Goal: Task Accomplishment & Management: Use online tool/utility

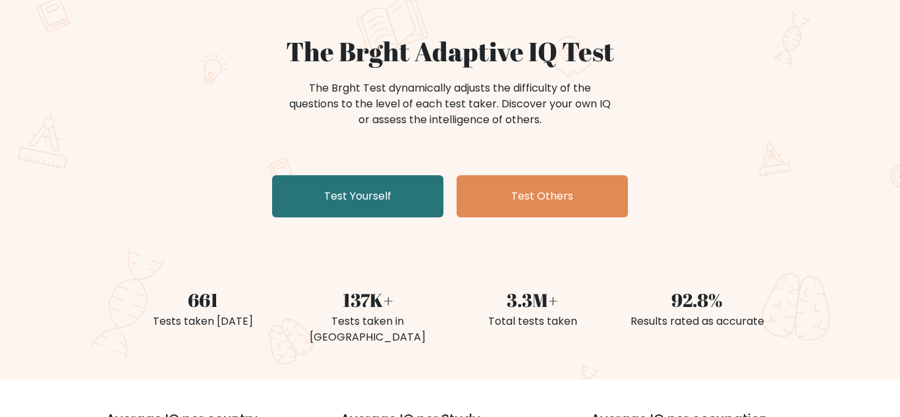
scroll to position [108, 0]
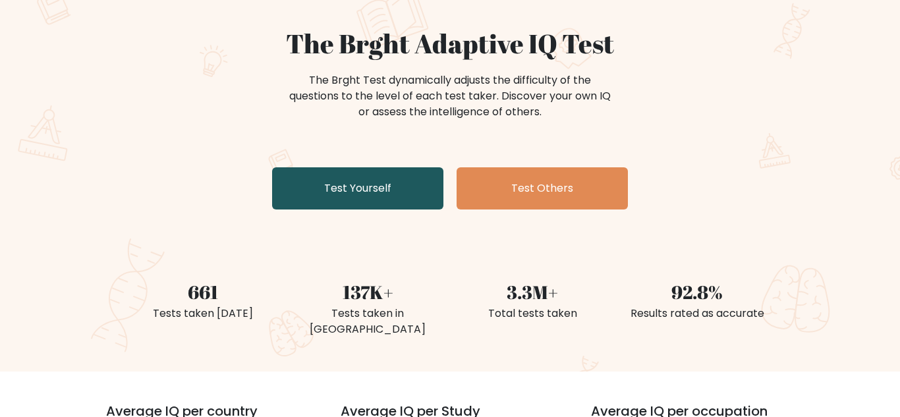
click at [388, 187] on link "Test Yourself" at bounding box center [357, 188] width 171 height 42
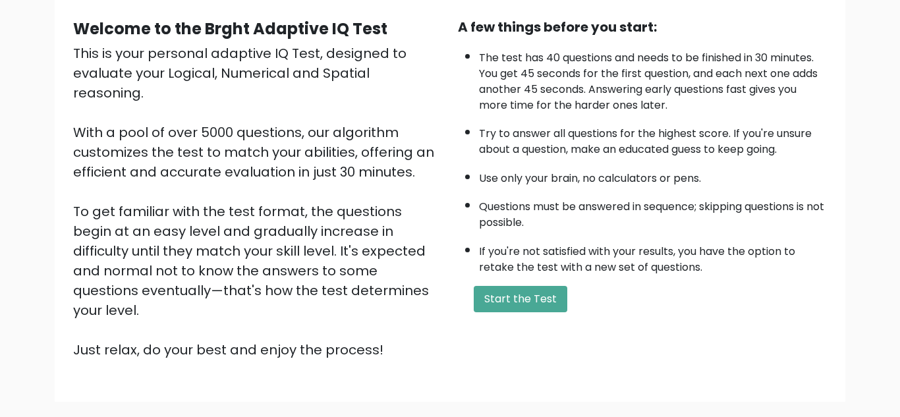
scroll to position [123, 0]
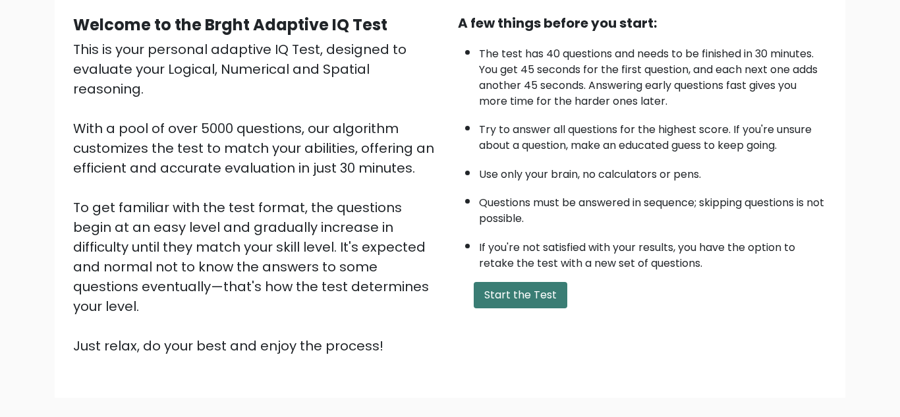
click at [500, 299] on button "Start the Test" at bounding box center [521, 295] width 94 height 26
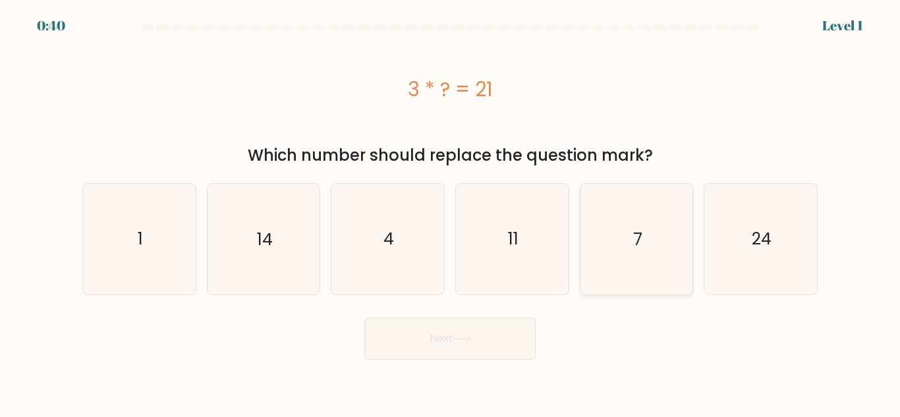
click at [606, 267] on icon "7" at bounding box center [636, 239] width 110 height 110
click at [451, 212] on input "e. 7" at bounding box center [450, 210] width 1 height 3
radio input "true"
click at [506, 333] on button "Next" at bounding box center [450, 339] width 171 height 42
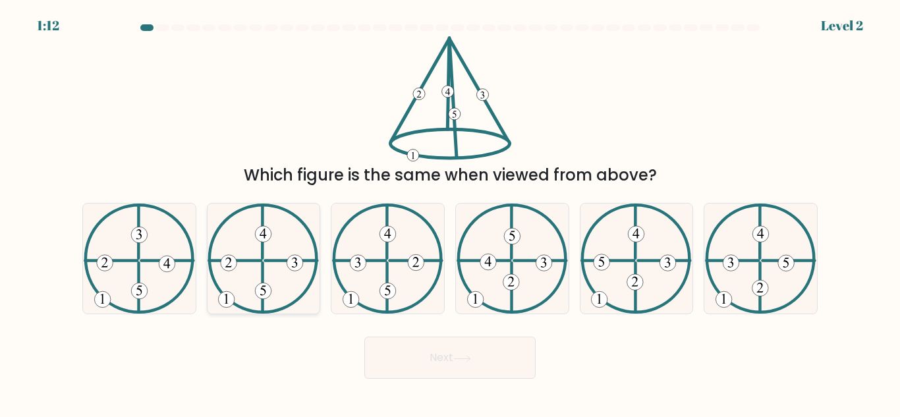
click at [287, 284] on icon at bounding box center [263, 259] width 111 height 110
click at [450, 212] on input "b." at bounding box center [450, 210] width 1 height 3
radio input "true"
click at [490, 364] on button "Next" at bounding box center [450, 358] width 171 height 42
